Goal: Task Accomplishment & Management: Complete application form

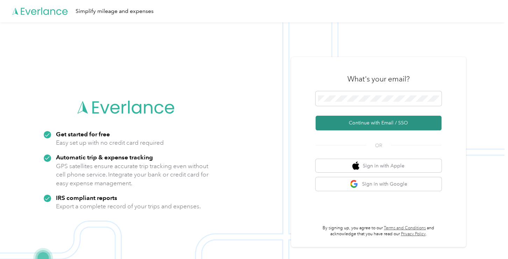
click at [367, 124] on button "Continue with Email / SSO" at bounding box center [378, 123] width 126 height 15
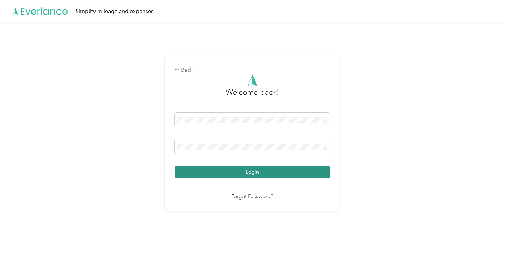
click at [241, 170] on button "Login" at bounding box center [251, 172] width 155 height 12
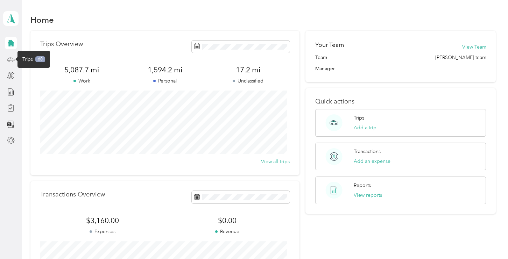
click at [8, 58] on icon at bounding box center [11, 60] width 8 height 8
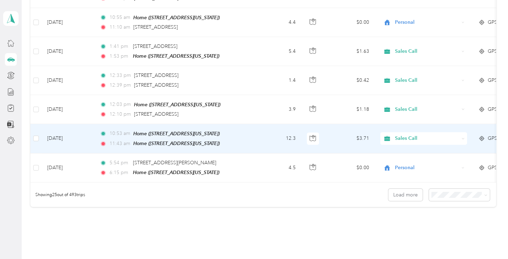
scroll to position [651, 0]
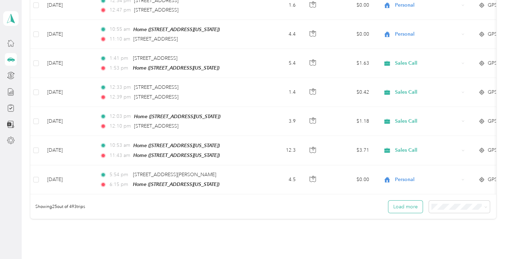
click at [403, 201] on button "Load more" at bounding box center [405, 207] width 34 height 12
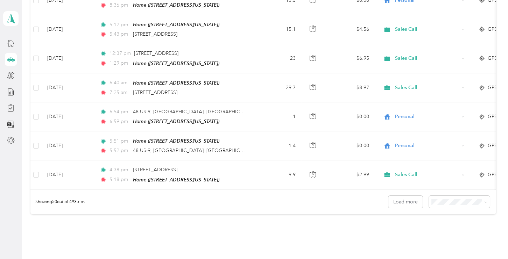
scroll to position [1386, 0]
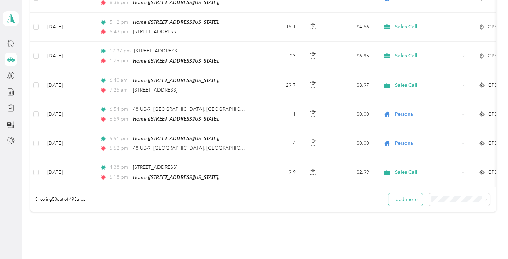
click at [393, 193] on button "Load more" at bounding box center [405, 199] width 34 height 12
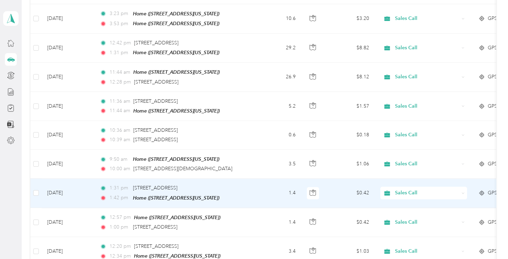
scroll to position [2137, 0]
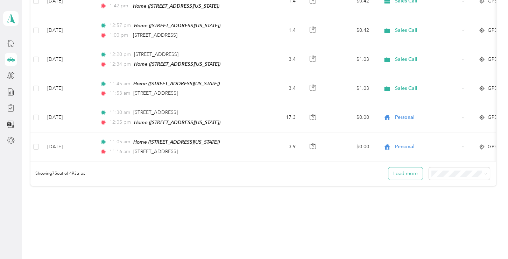
click at [401, 167] on button "Load more" at bounding box center [405, 173] width 34 height 12
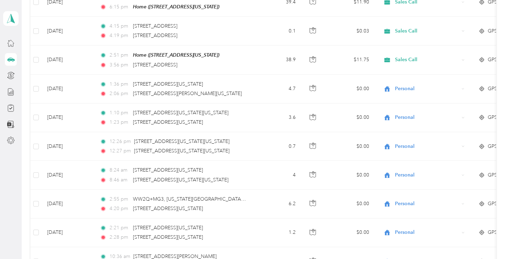
scroll to position [1613, 0]
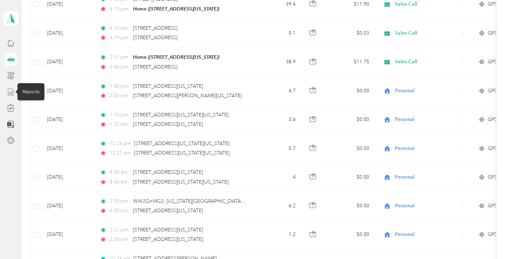
click at [9, 90] on icon at bounding box center [11, 92] width 8 height 8
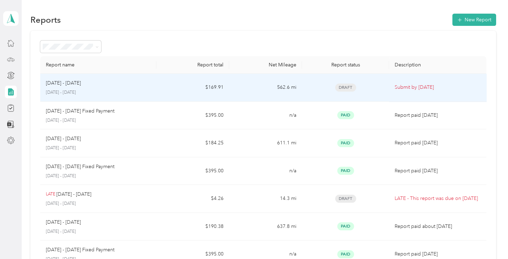
click at [67, 86] on p "[DATE] - [DATE]" at bounding box center [63, 83] width 35 height 8
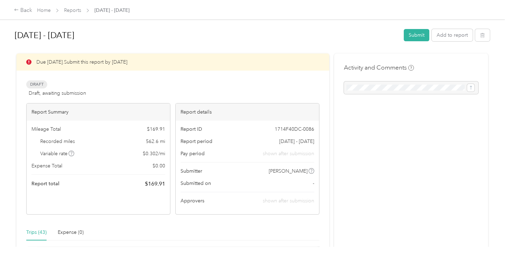
click at [374, 88] on div at bounding box center [411, 87] width 134 height 13
click at [375, 85] on div at bounding box center [411, 87] width 134 height 13
click at [414, 35] on button "Submit" at bounding box center [416, 35] width 26 height 12
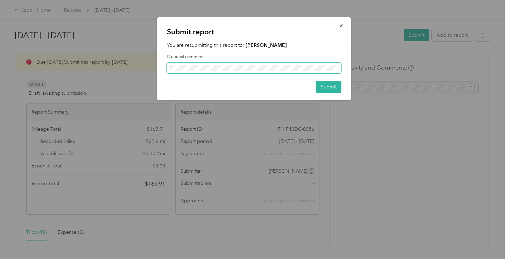
click at [225, 64] on span at bounding box center [254, 68] width 174 height 11
click at [330, 85] on button "Submit" at bounding box center [329, 87] width 26 height 12
